Goal: Complete application form

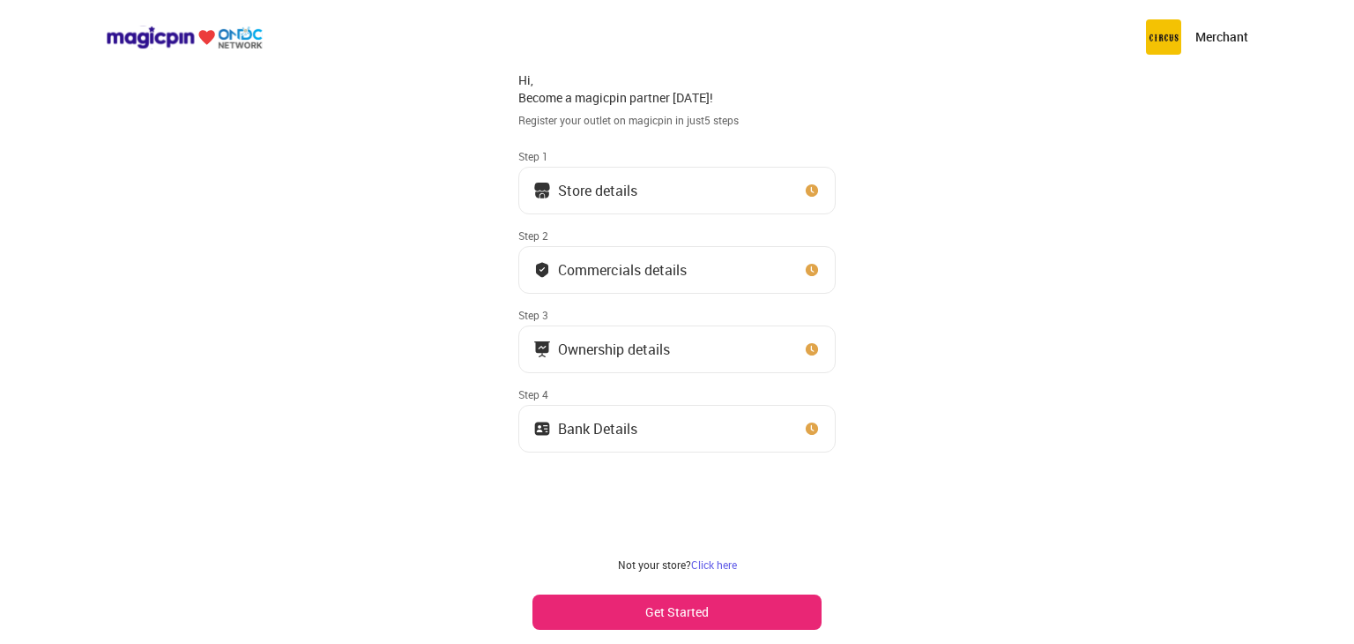
click at [719, 607] on button "Get Started" at bounding box center [677, 611] width 289 height 35
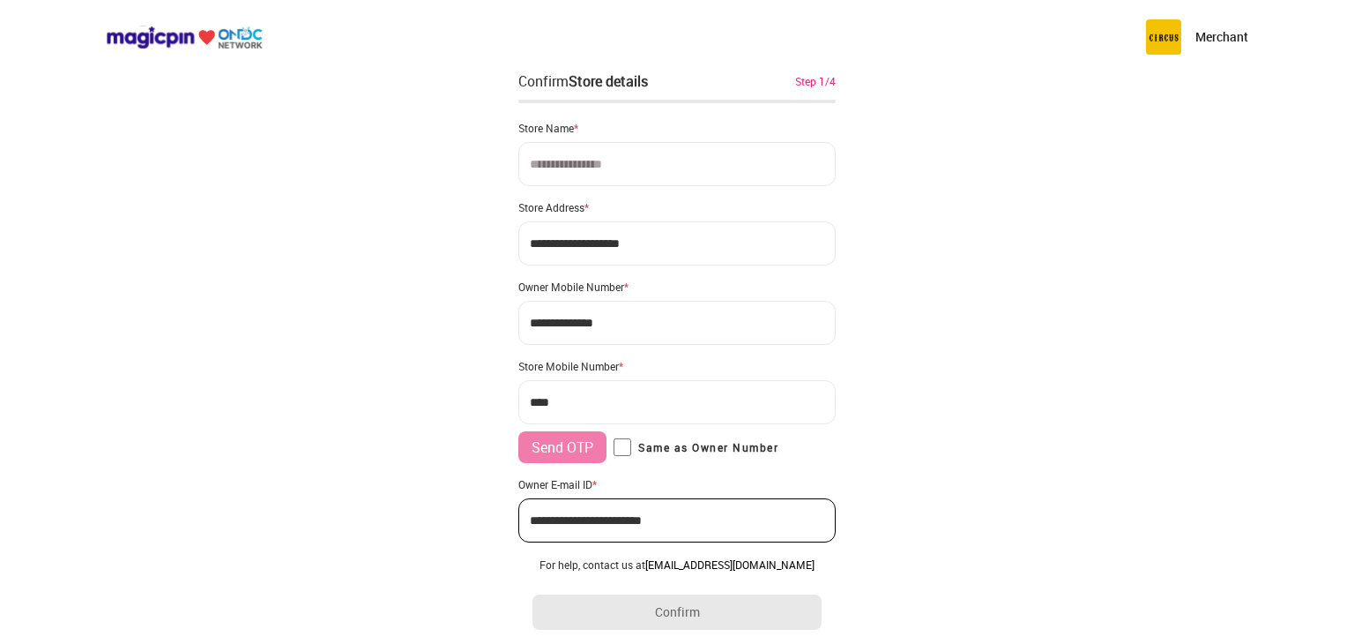
click at [714, 168] on input at bounding box center [676, 164] width 317 height 44
type input "*"
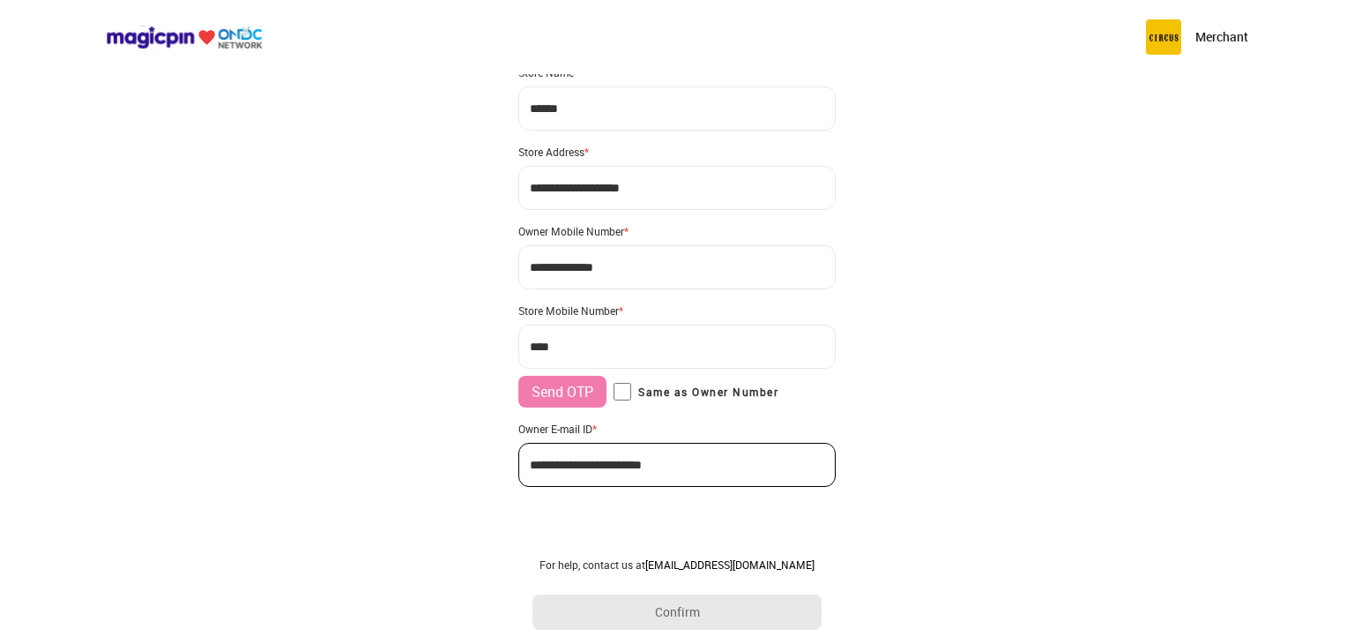
type input "******"
click at [595, 352] on input "***" at bounding box center [676, 346] width 317 height 44
type input "**********"
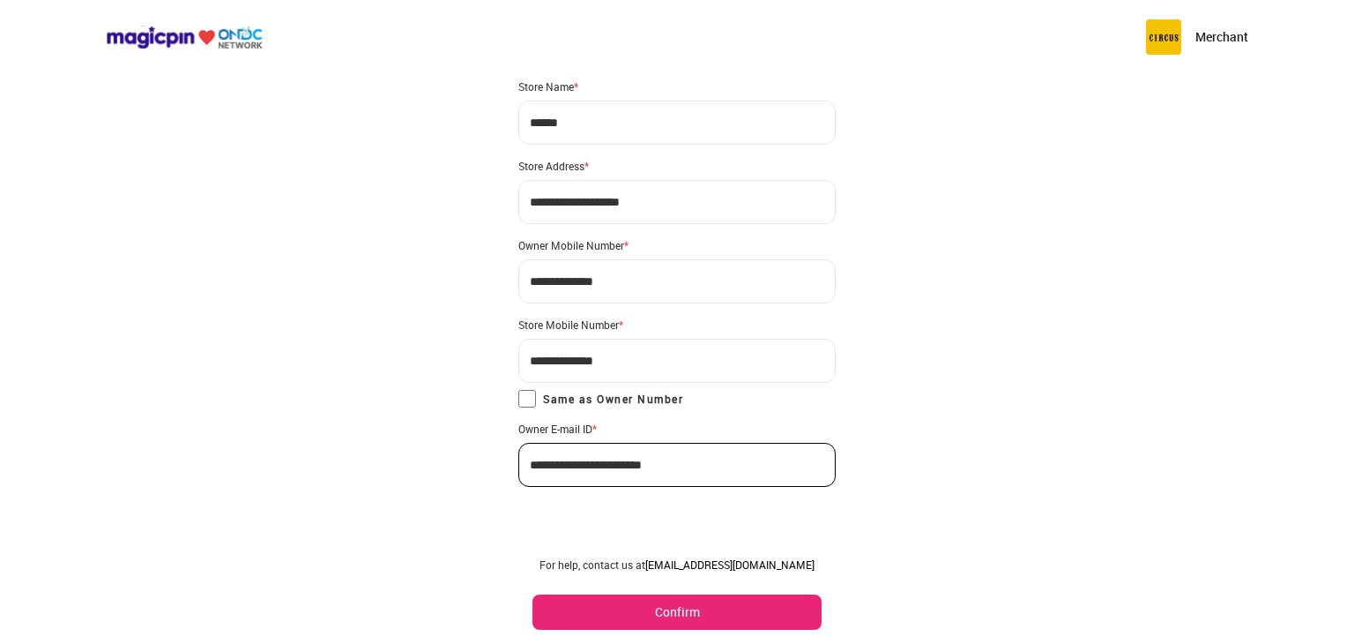
click at [630, 594] on button "Confirm" at bounding box center [677, 611] width 289 height 35
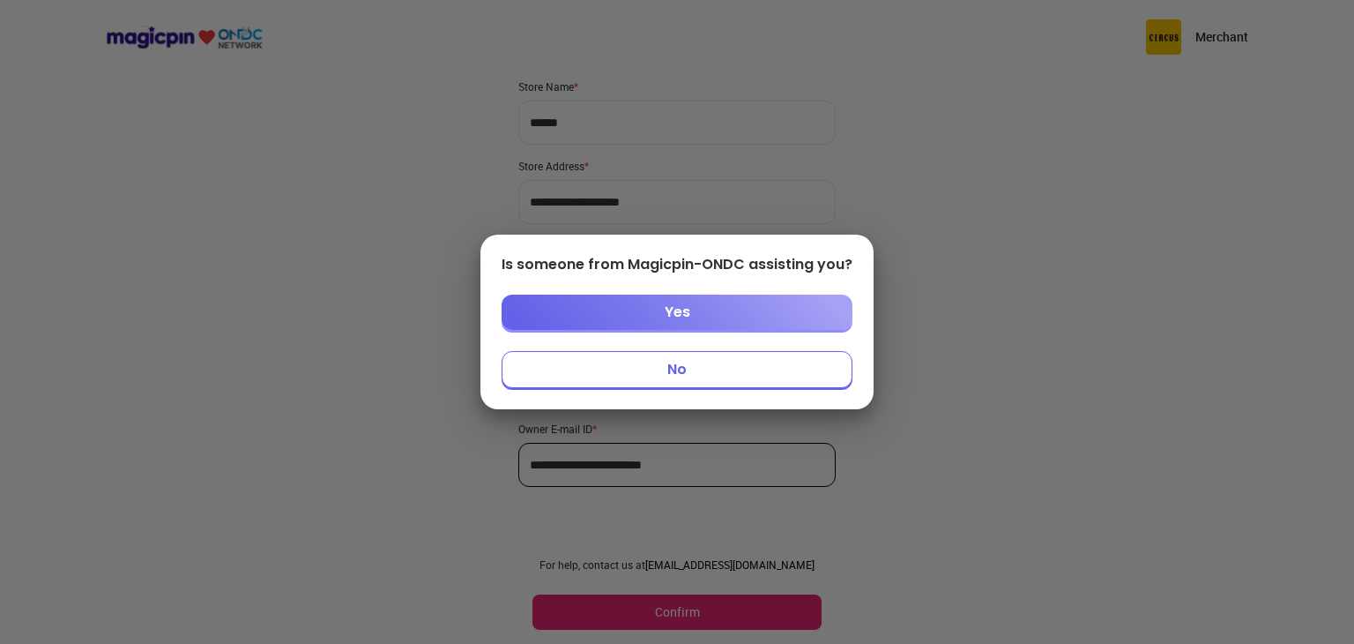
click at [710, 376] on button "No" at bounding box center [677, 369] width 351 height 37
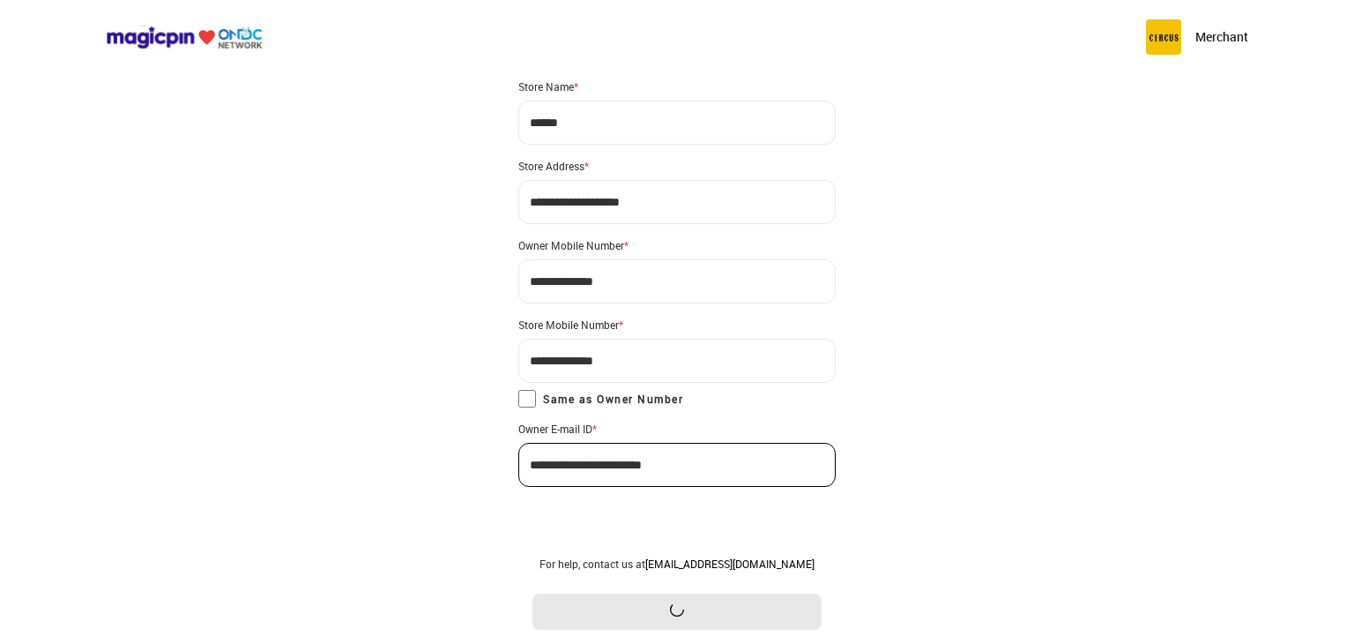
scroll to position [0, 0]
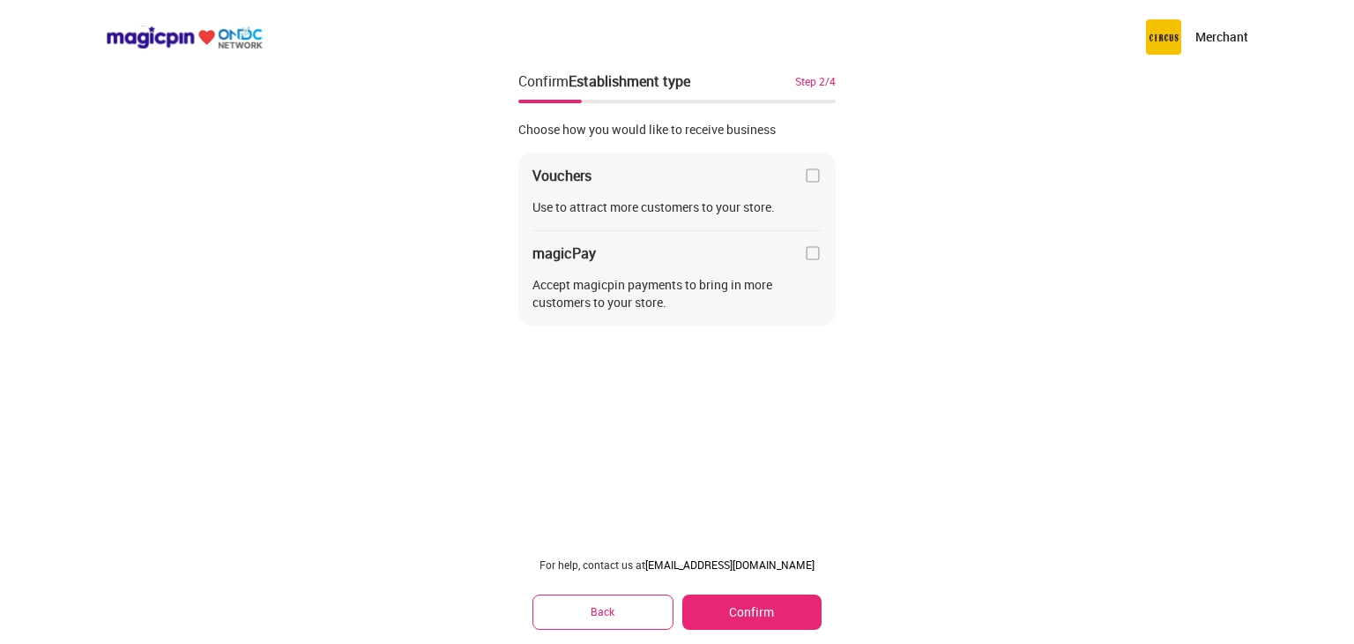
click at [801, 250] on div "magicPay" at bounding box center [677, 253] width 289 height 18
click at [811, 251] on img at bounding box center [813, 253] width 18 height 18
click at [770, 605] on button "Confirm" at bounding box center [751, 611] width 139 height 35
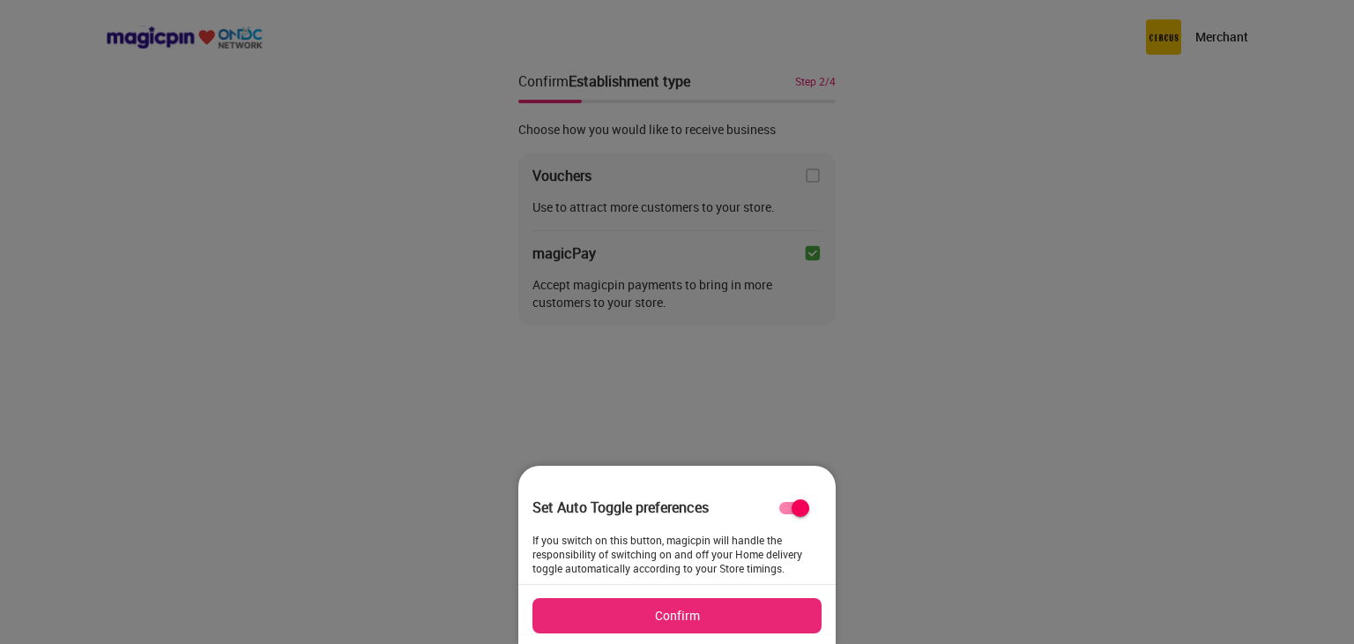
click at [741, 616] on button "Confirm" at bounding box center [677, 615] width 289 height 35
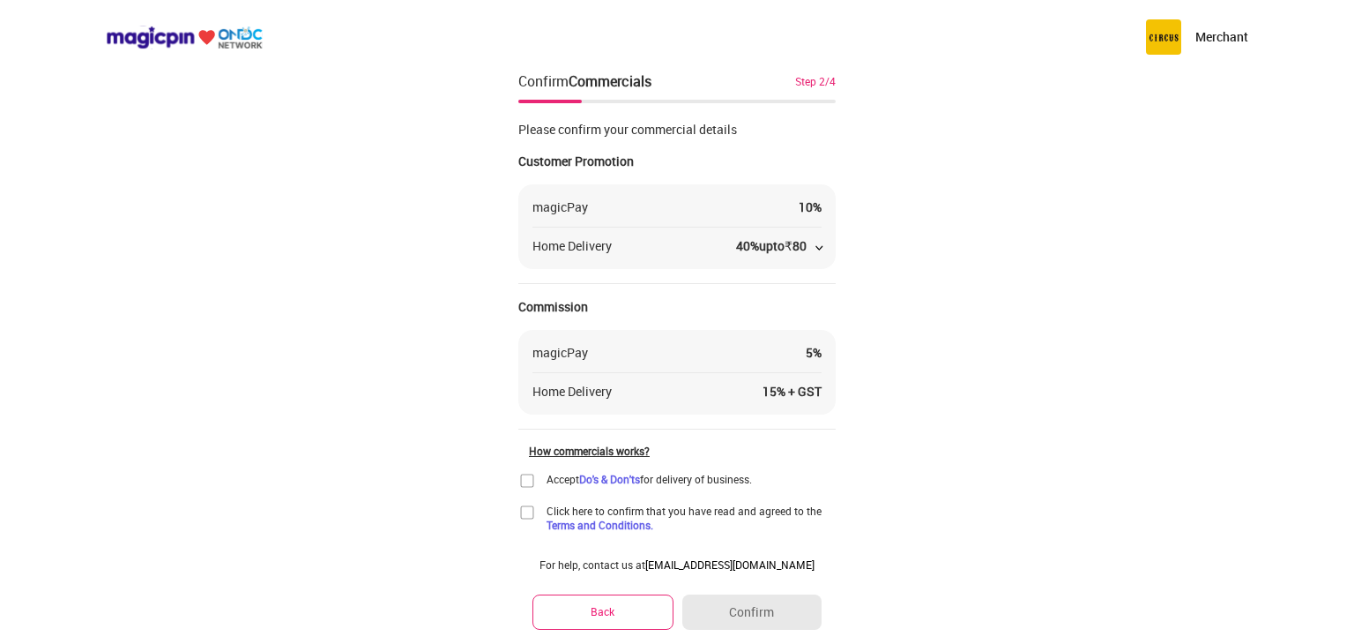
scroll to position [46, 0]
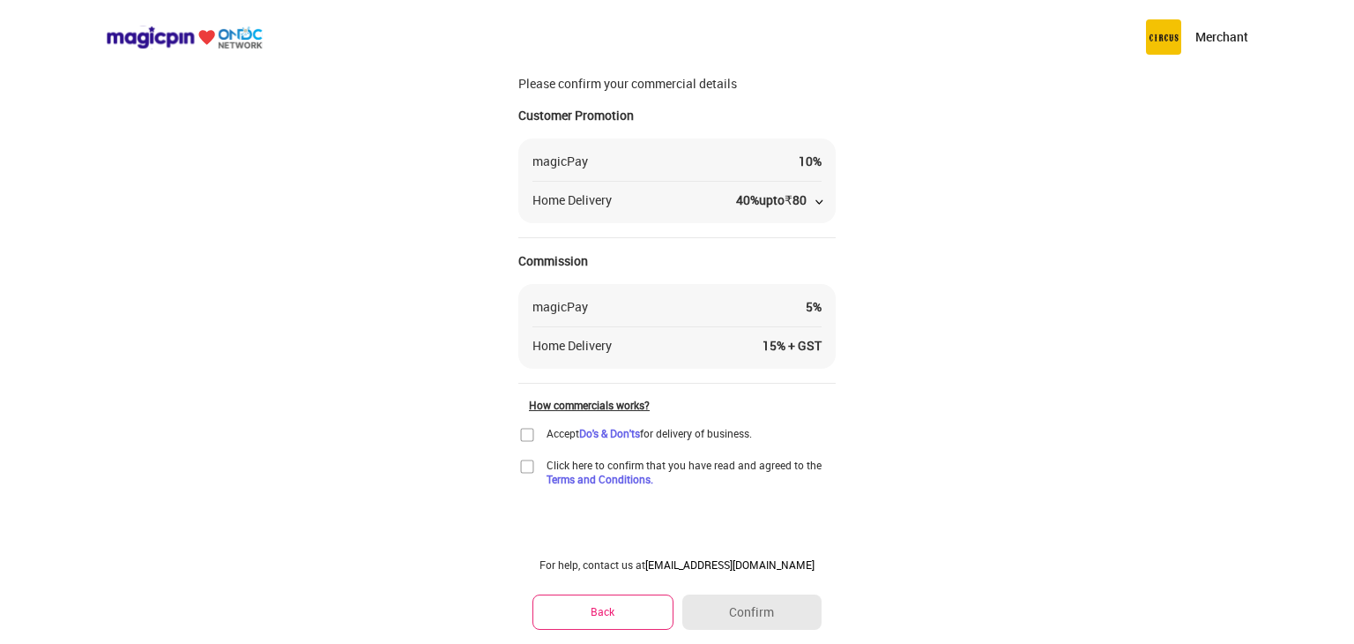
click at [528, 441] on img at bounding box center [527, 435] width 18 height 18
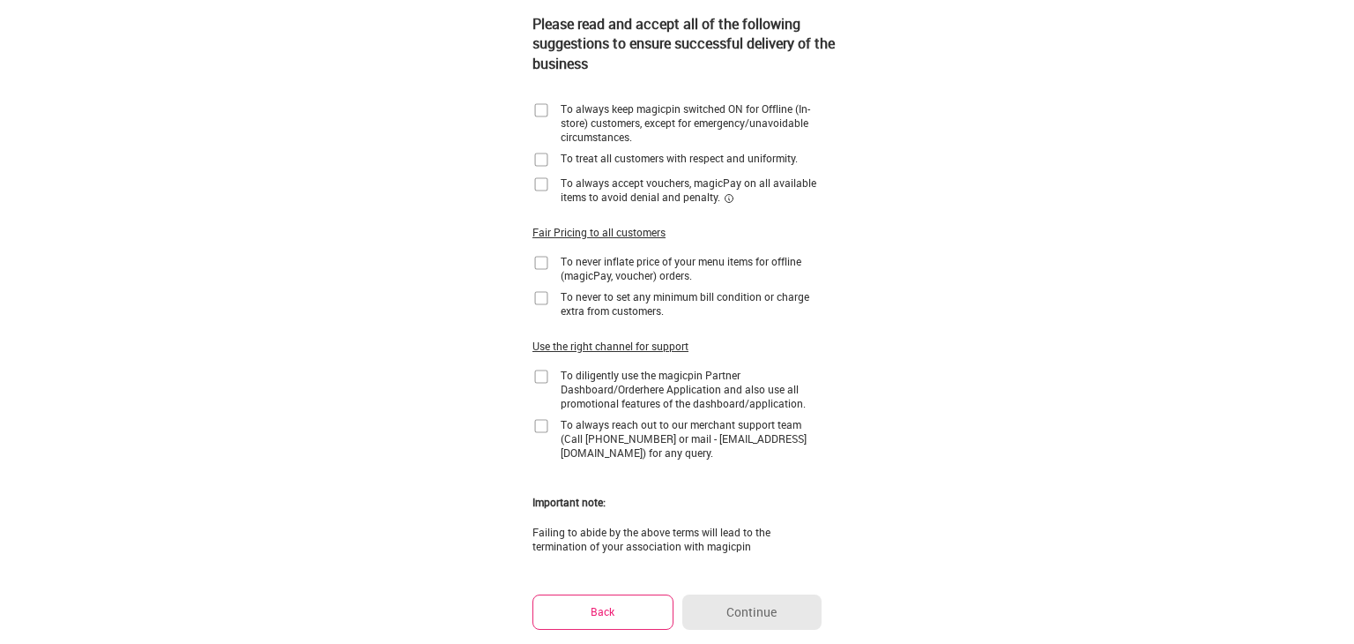
scroll to position [0, 0]
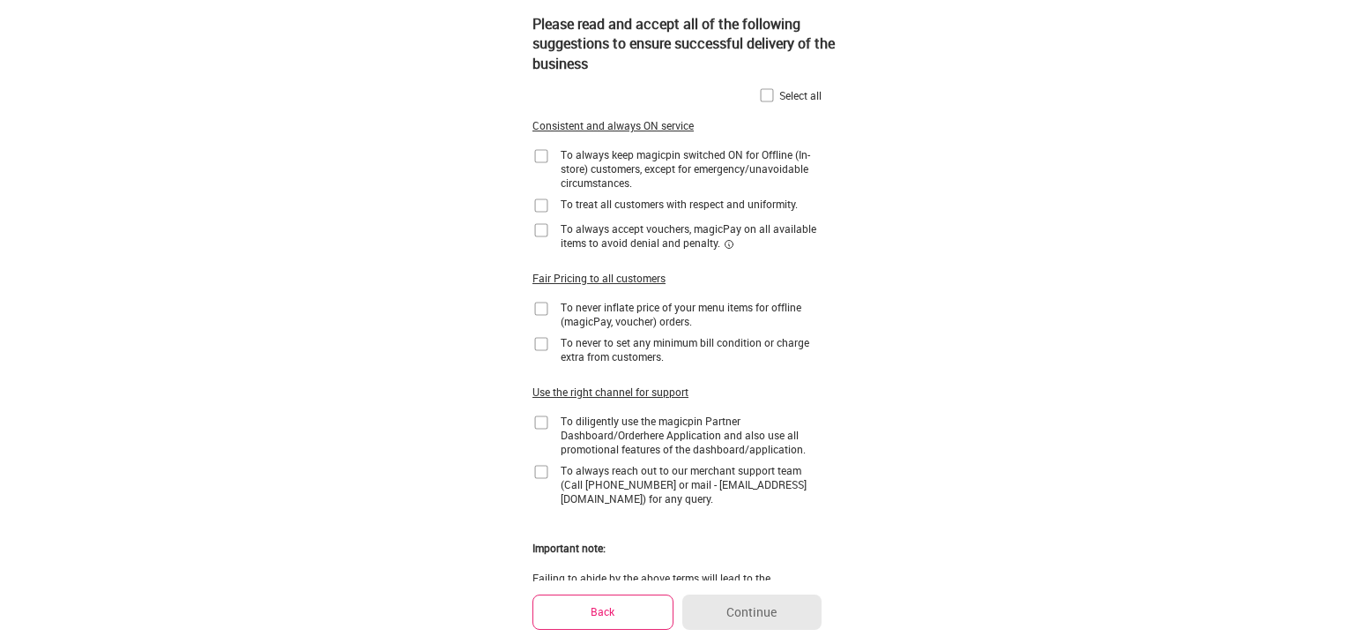
click at [546, 153] on img at bounding box center [542, 156] width 18 height 18
click at [541, 203] on img at bounding box center [542, 206] width 18 height 18
click at [544, 234] on img at bounding box center [542, 230] width 18 height 18
click at [545, 305] on img at bounding box center [542, 309] width 18 height 18
click at [539, 343] on img at bounding box center [542, 344] width 18 height 18
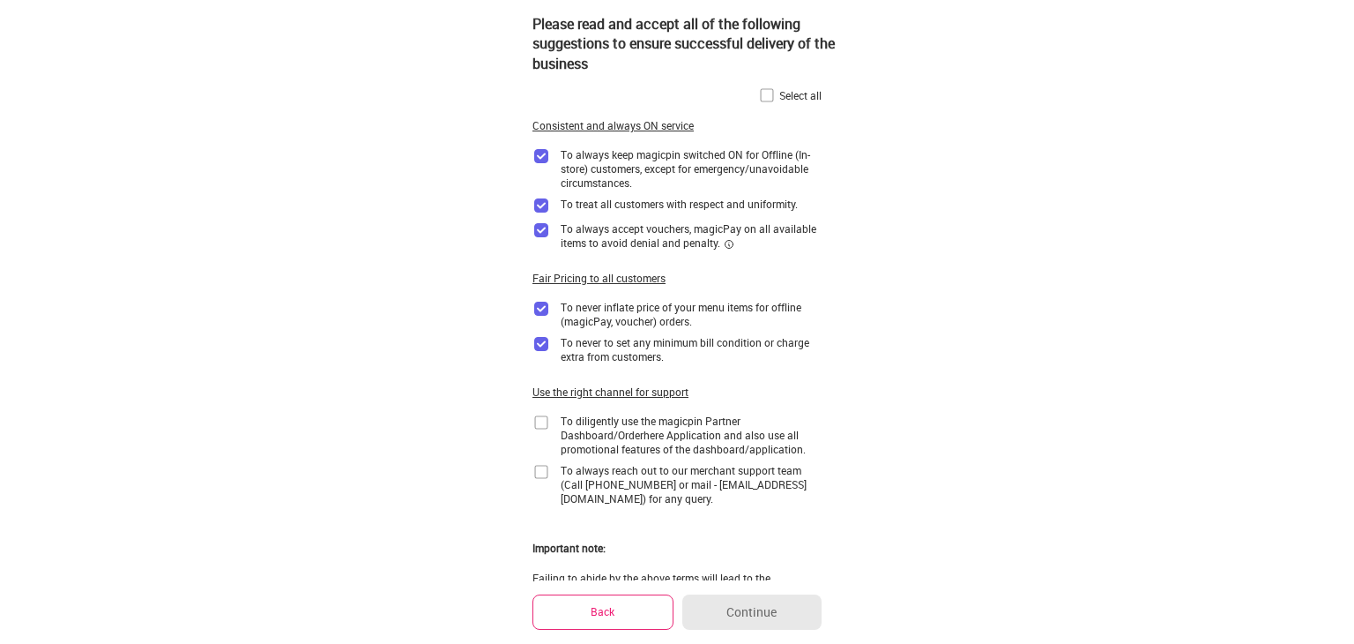
click at [540, 427] on img at bounding box center [542, 423] width 18 height 18
click at [546, 474] on img at bounding box center [542, 472] width 18 height 18
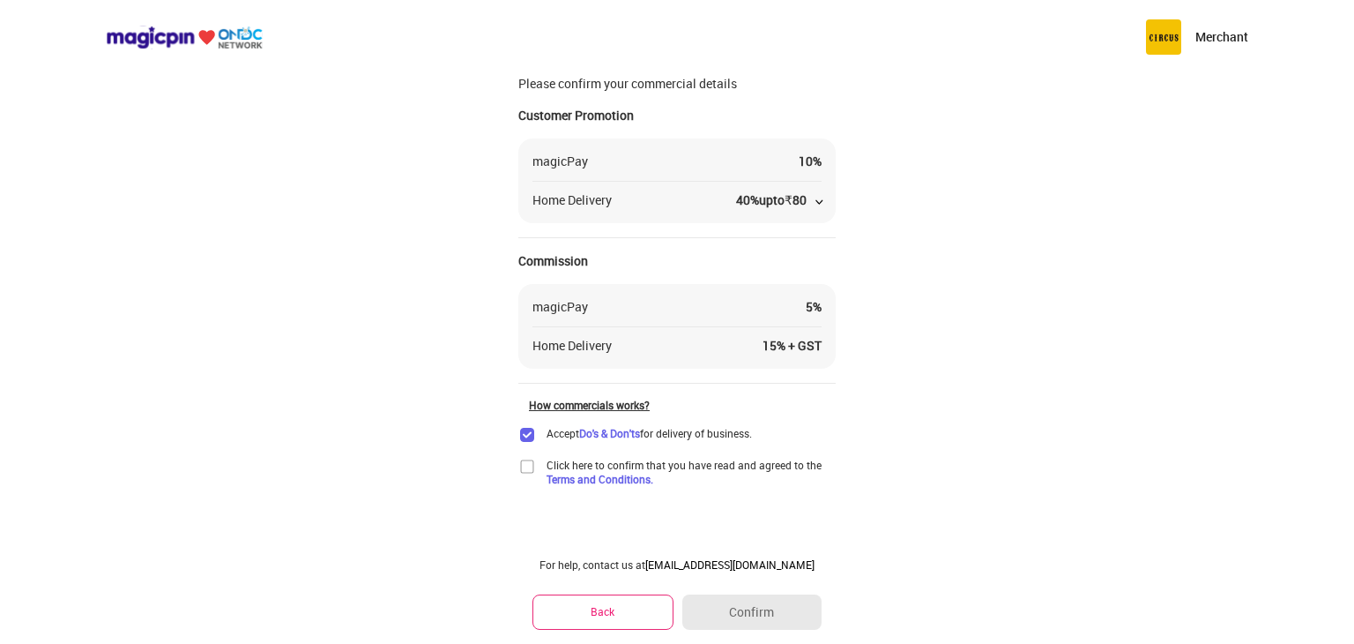
scroll to position [46, 0]
click at [533, 463] on img at bounding box center [527, 467] width 18 height 18
click at [737, 595] on button "Confirm" at bounding box center [751, 611] width 139 height 35
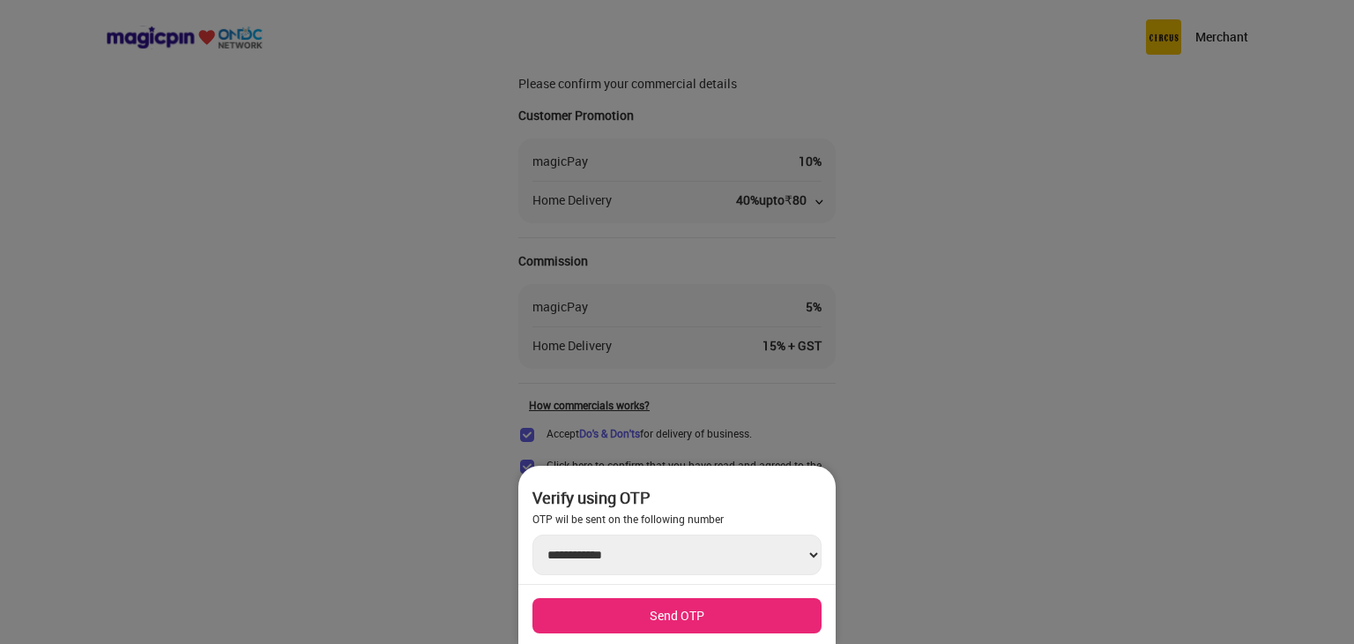
click at [701, 605] on button "Send OTP" at bounding box center [677, 615] width 289 height 35
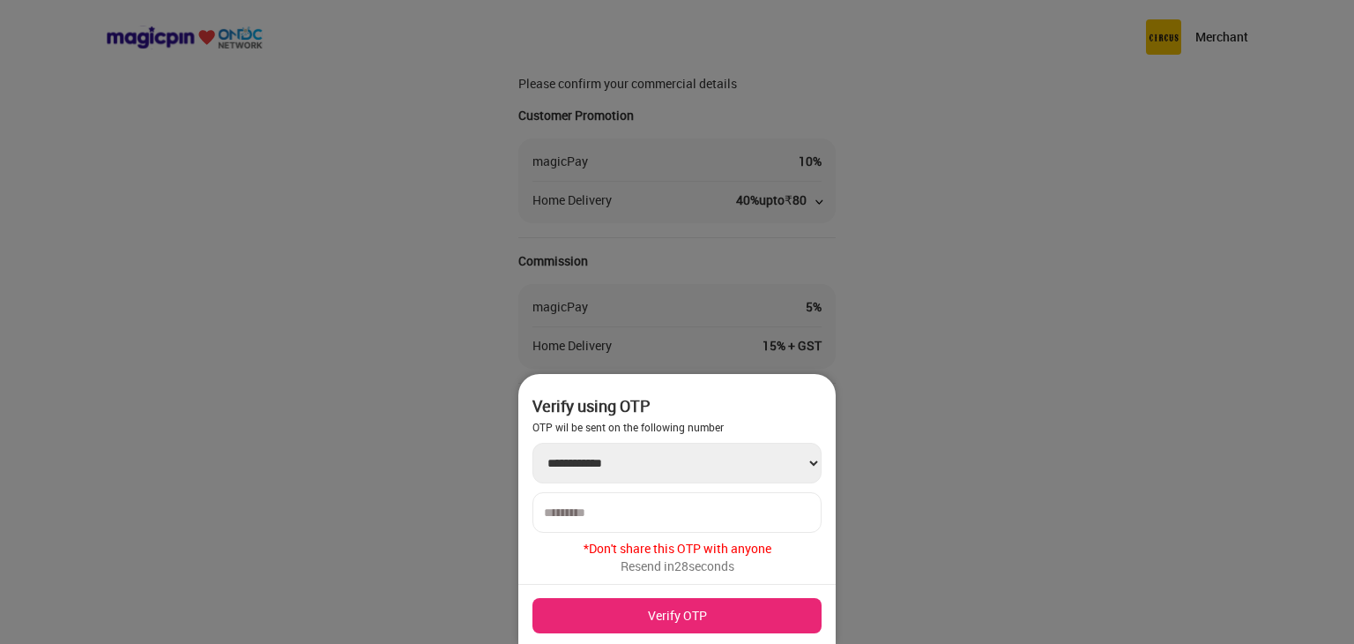
click at [649, 516] on input "number" at bounding box center [677, 512] width 266 height 14
type input "******"
click at [642, 606] on button "Verify OTP" at bounding box center [677, 615] width 289 height 35
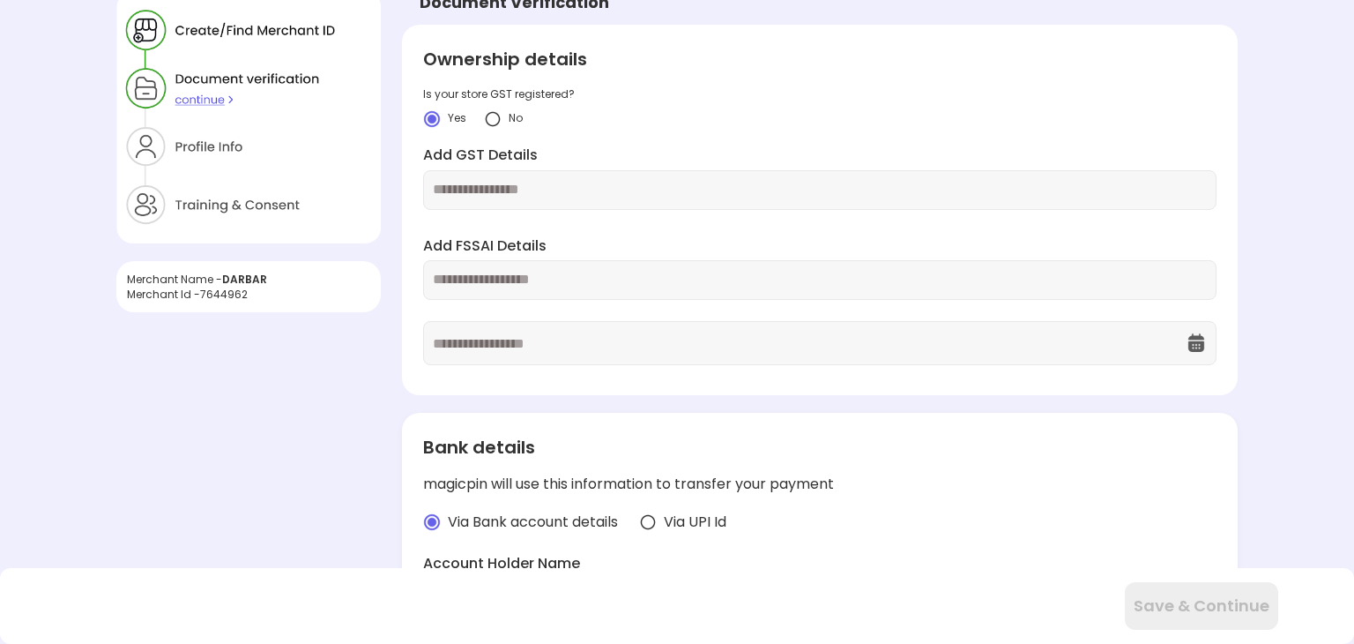
scroll to position [30, 0]
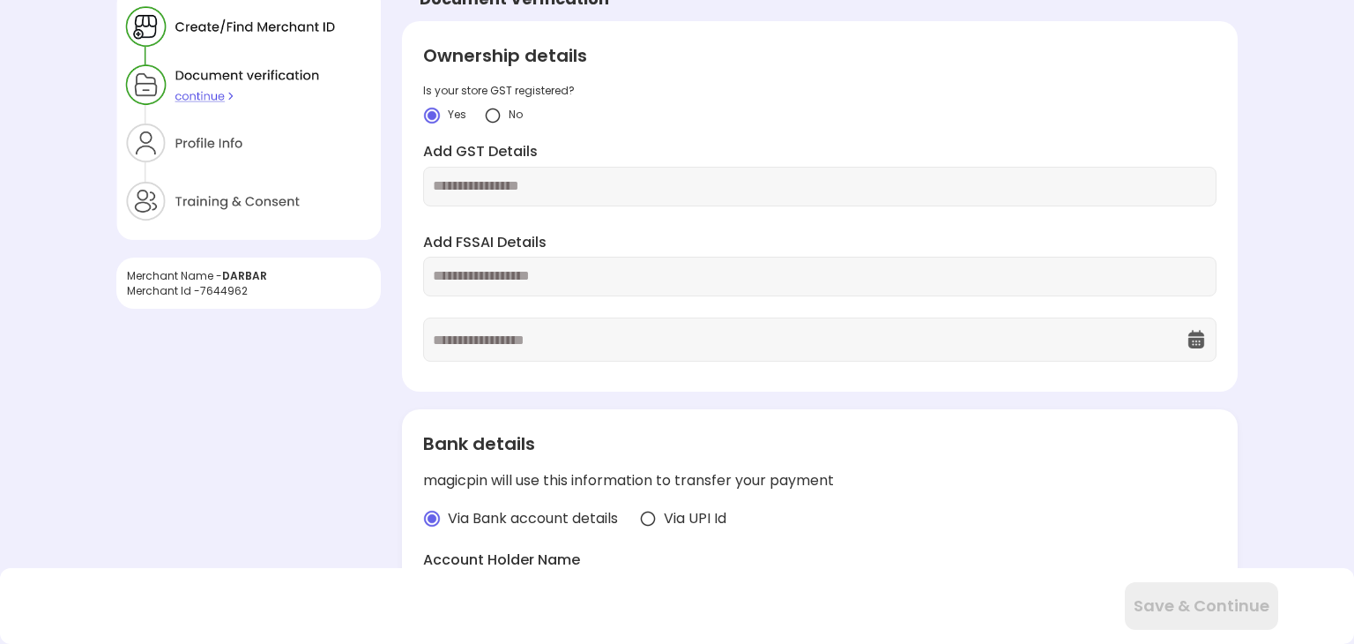
click at [494, 110] on img at bounding box center [493, 116] width 18 height 18
click at [504, 179] on input "text" at bounding box center [820, 186] width 774 height 20
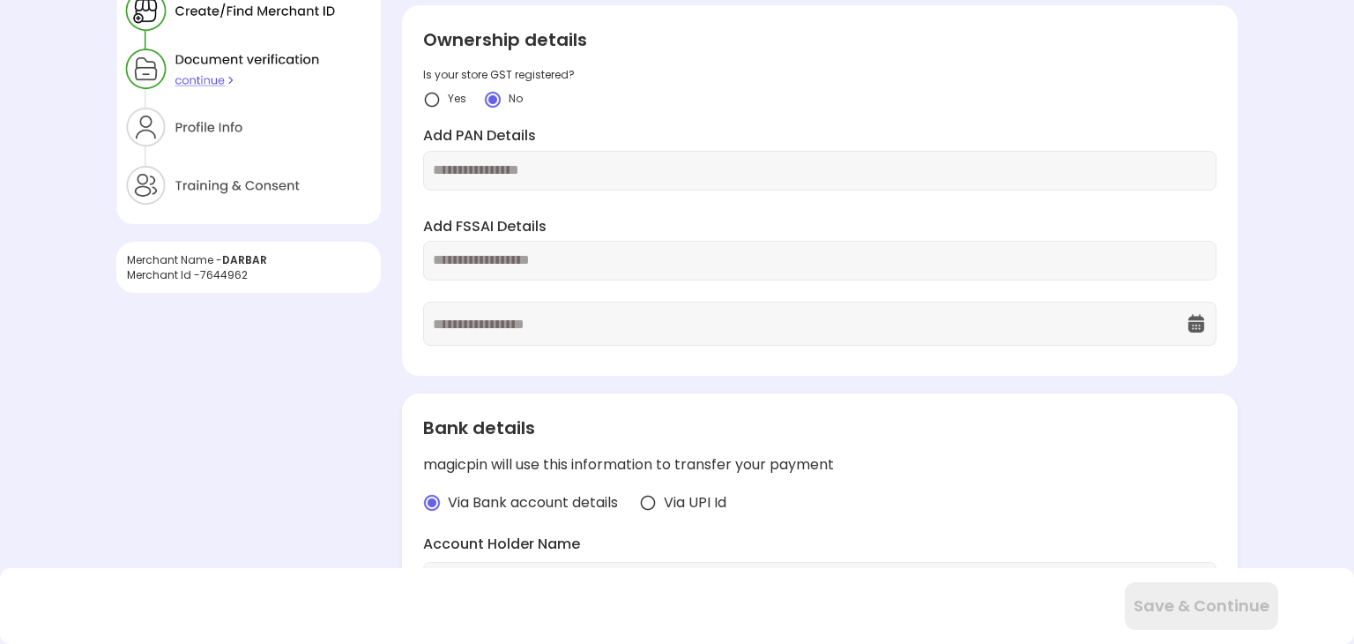
click at [514, 262] on input "text" at bounding box center [820, 260] width 774 height 20
